Goal: Check status: Check status

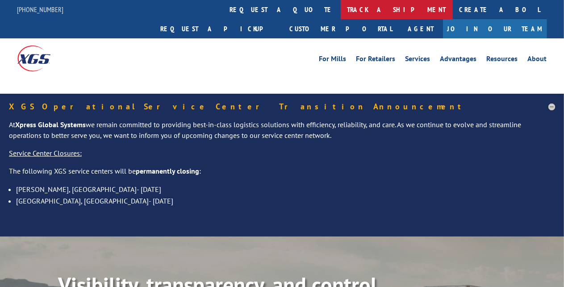
click at [341, 10] on link "track a shipment" at bounding box center [397, 9] width 112 height 19
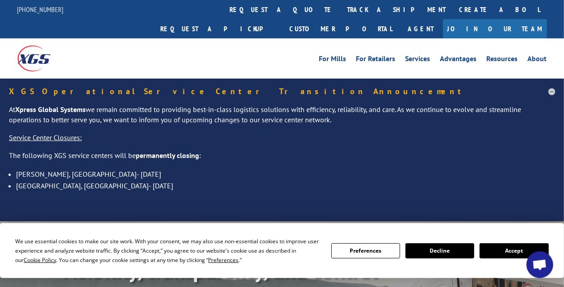
click at [494, 249] on button "Accept" at bounding box center [514, 250] width 69 height 15
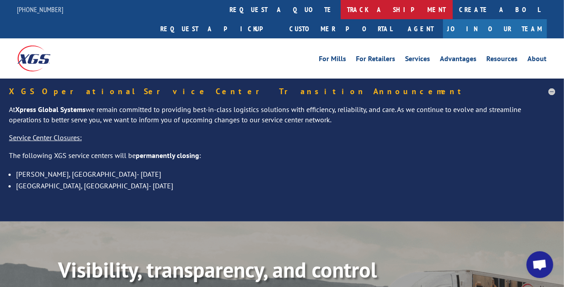
click at [341, 11] on link "track a shipment" at bounding box center [397, 9] width 112 height 19
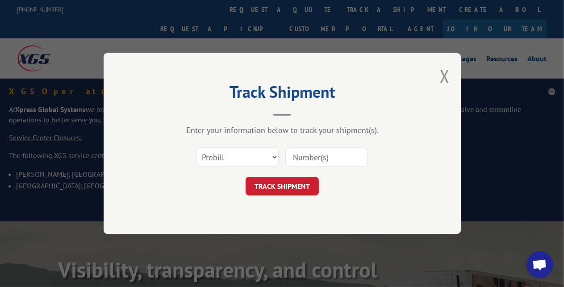
click at [301, 162] on input at bounding box center [326, 157] width 82 height 19
type input "5939041"
click at [286, 181] on button "TRACK SHIPMENT" at bounding box center [282, 186] width 73 height 19
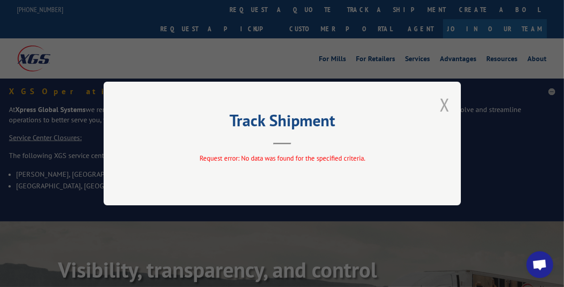
click at [447, 108] on button "Close modal" at bounding box center [445, 105] width 10 height 24
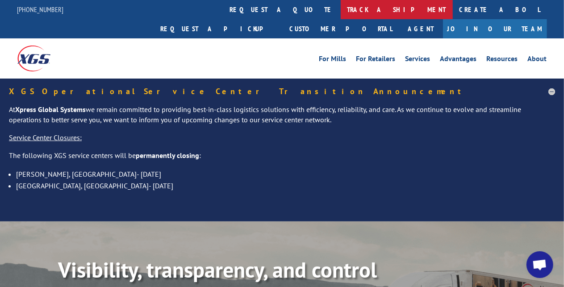
click at [341, 6] on link "track a shipment" at bounding box center [397, 9] width 112 height 19
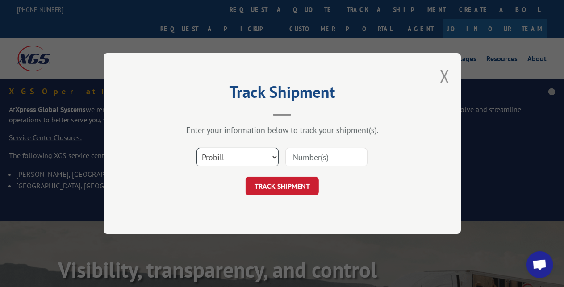
click at [271, 157] on select "Select category... Probill BOL PO" at bounding box center [238, 157] width 82 height 19
click at [197, 148] on select "Select category... Probill BOL PO" at bounding box center [238, 157] width 82 height 19
click at [268, 158] on select "Select category... Probill BOL PO" at bounding box center [238, 157] width 82 height 19
select select "bol"
click at [197, 148] on select "Select category... Probill BOL PO" at bounding box center [238, 157] width 82 height 19
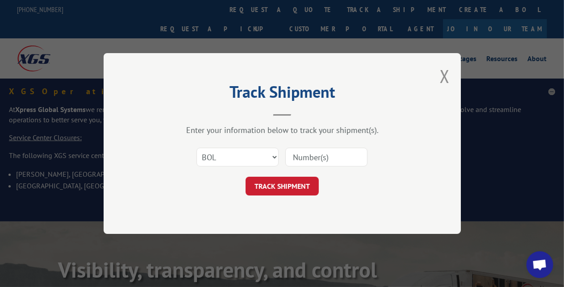
click at [312, 159] on input at bounding box center [326, 157] width 82 height 19
type input "5939041"
click at [297, 186] on button "TRACK SHIPMENT" at bounding box center [282, 186] width 73 height 19
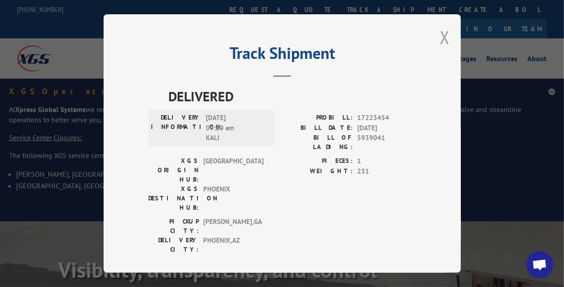
click at [446, 36] on button "Close modal" at bounding box center [445, 37] width 10 height 24
